Goal: Information Seeking & Learning: Learn about a topic

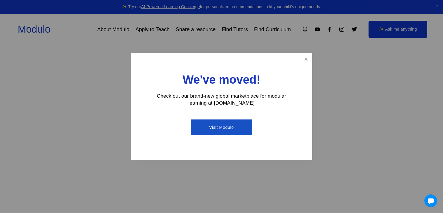
scroll to position [68, 8]
click at [302, 62] on link "Close" at bounding box center [306, 59] width 10 height 10
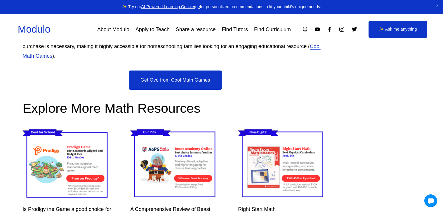
scroll to position [1210, 46]
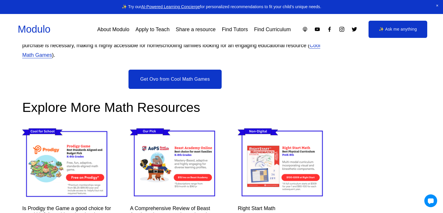
click at [180, 84] on link "Get Ovo from Cool Math Games" at bounding box center [174, 79] width 93 height 19
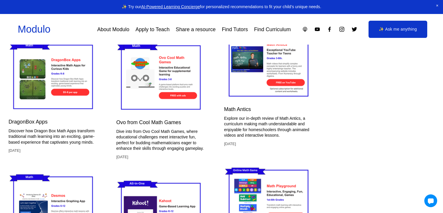
scroll to position [1597, 60]
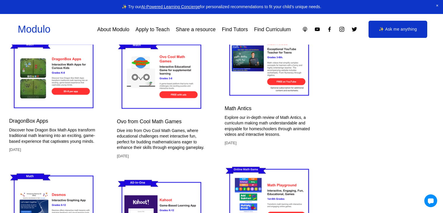
click at [161, 82] on img at bounding box center [162, 77] width 90 height 76
